Goal: Information Seeking & Learning: Find specific fact

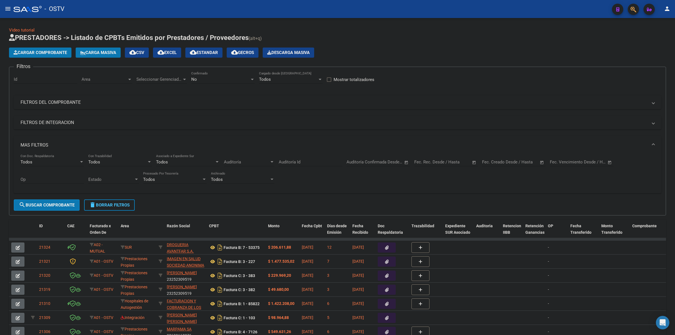
click at [404, 40] on h1 "PRESTADORES -> Listado de CPBTs Emitidos por Prestadores / Proveedores (alt+q)" at bounding box center [337, 38] width 657 height 10
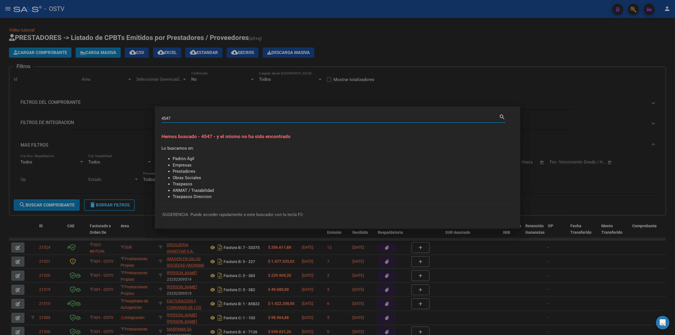
click at [189, 117] on input "4547" at bounding box center [331, 118] width 338 height 5
click at [255, 120] on input "4547" at bounding box center [331, 118] width 338 height 5
drag, startPoint x: 194, startPoint y: 119, endPoint x: 88, endPoint y: 120, distance: 106.7
click at [88, 120] on div "4547 Buscar (apellido, dni, cuil, nro traspaso, cuit, obra social) search Hemos…" at bounding box center [337, 167] width 675 height 335
type input "4547623"
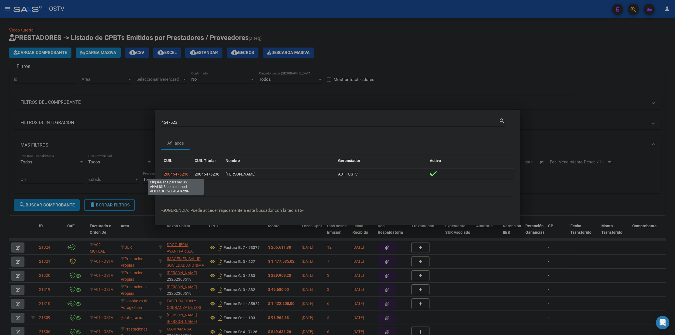
click at [182, 174] on span "20045476236" at bounding box center [176, 174] width 25 height 5
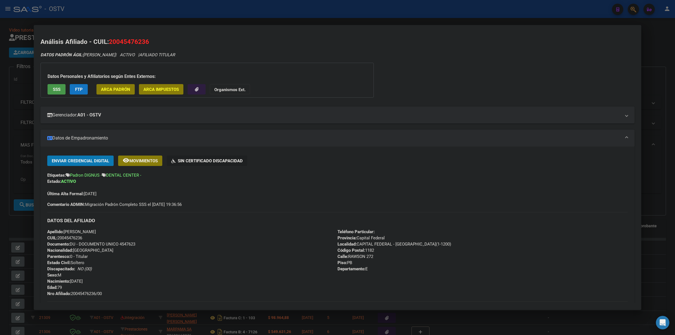
scroll to position [94, 0]
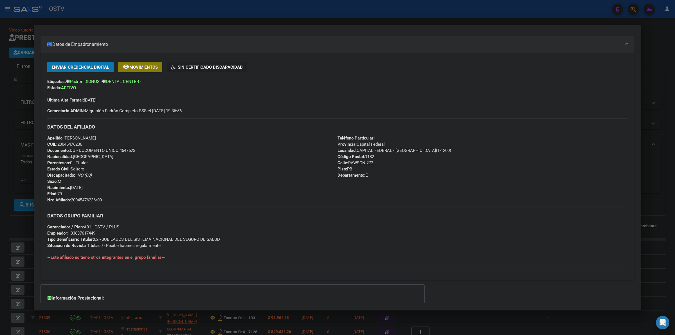
click at [127, 150] on span "Documento: DU - DOCUMENTO UNICO 4547623" at bounding box center [91, 150] width 88 height 5
copy span "4547623"
click at [77, 199] on span "Nro Afiliado: 20045476236/00" at bounding box center [74, 200] width 55 height 5
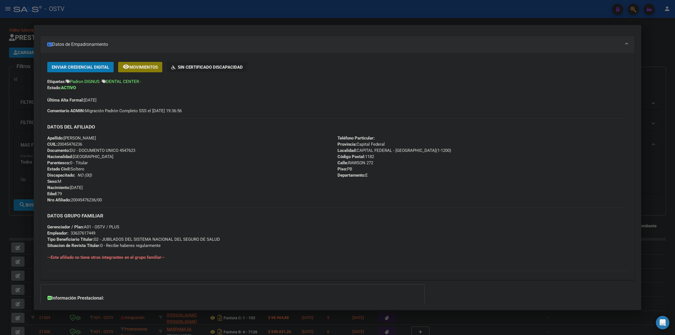
copy span "20045476236"
